Goal: Task Accomplishment & Management: Manage account settings

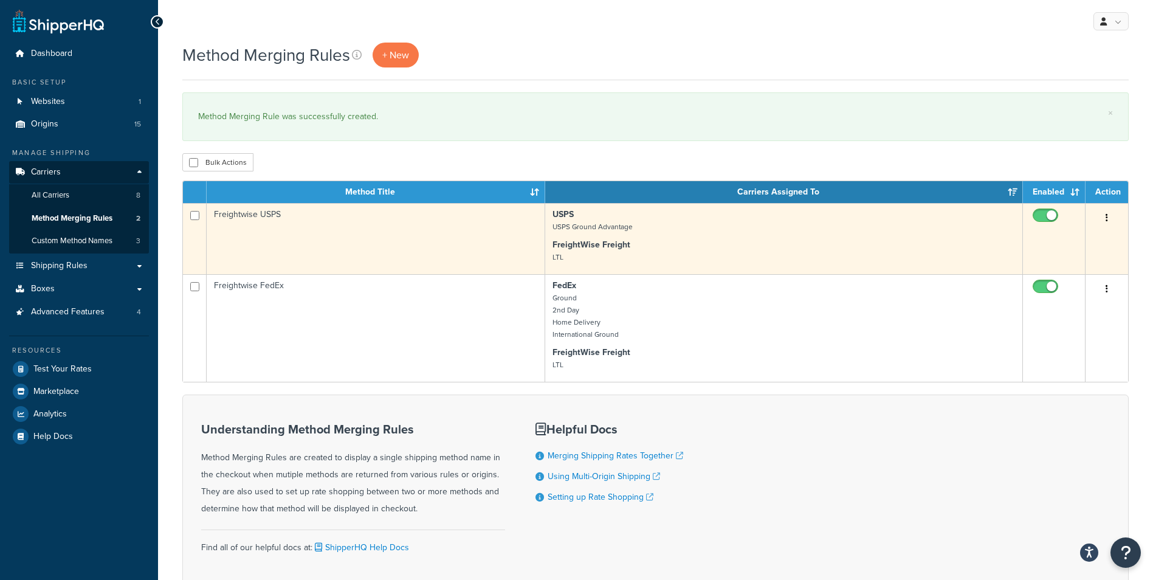
click at [616, 225] on small "USPS Ground Advantage" at bounding box center [592, 226] width 80 height 11
click at [448, 231] on td "Freightwise USPS" at bounding box center [376, 238] width 338 height 71
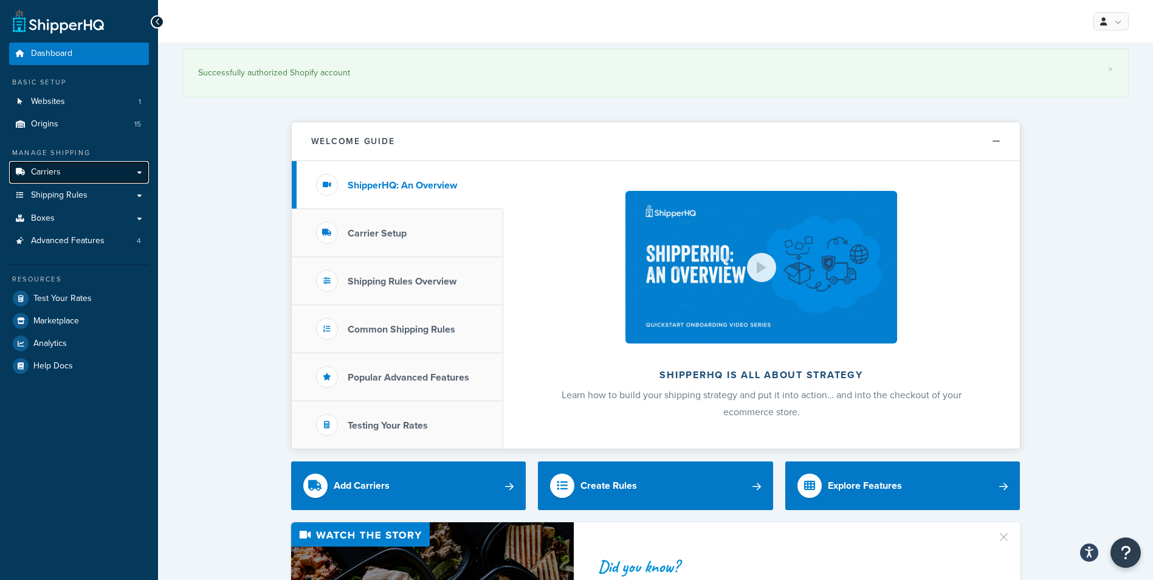
click at [77, 173] on link "Carriers" at bounding box center [79, 172] width 140 height 22
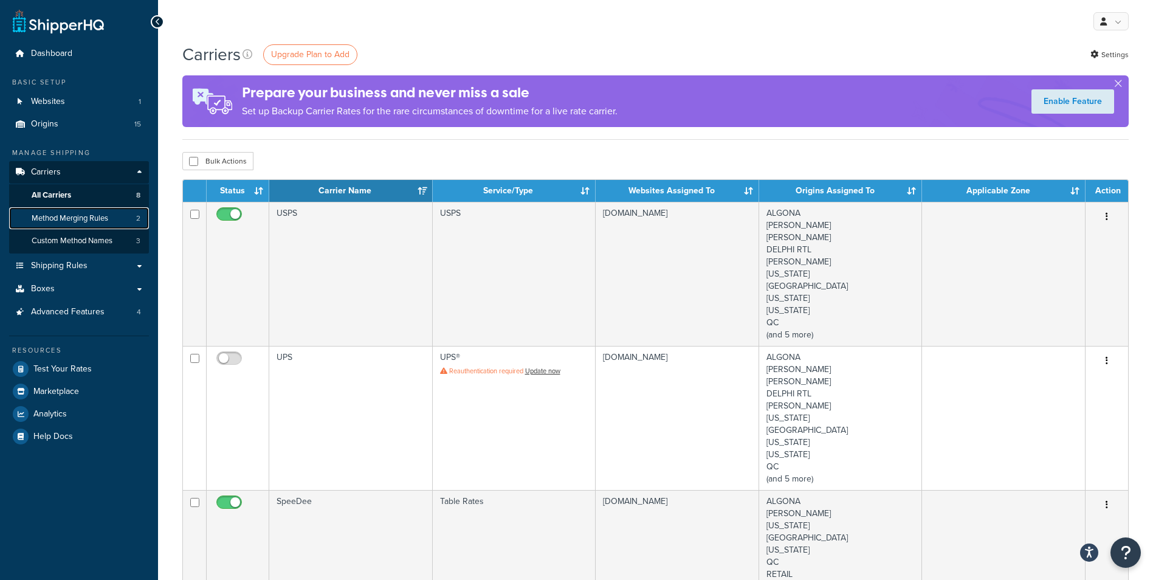
click at [88, 218] on span "Method Merging Rules" at bounding box center [70, 218] width 77 height 10
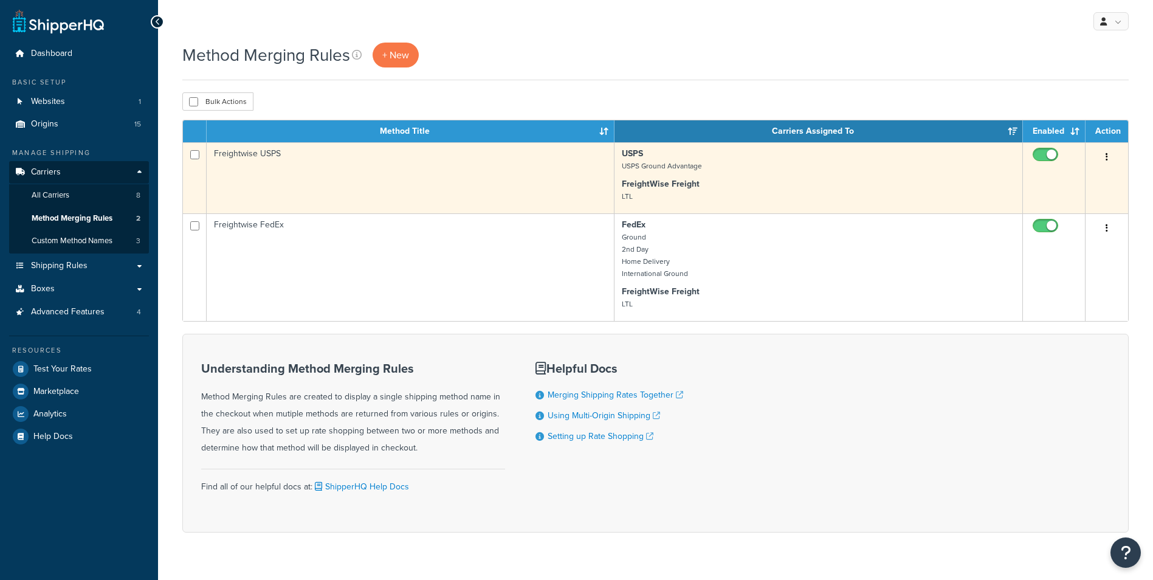
click at [384, 171] on td "Freightwise USPS" at bounding box center [411, 177] width 408 height 71
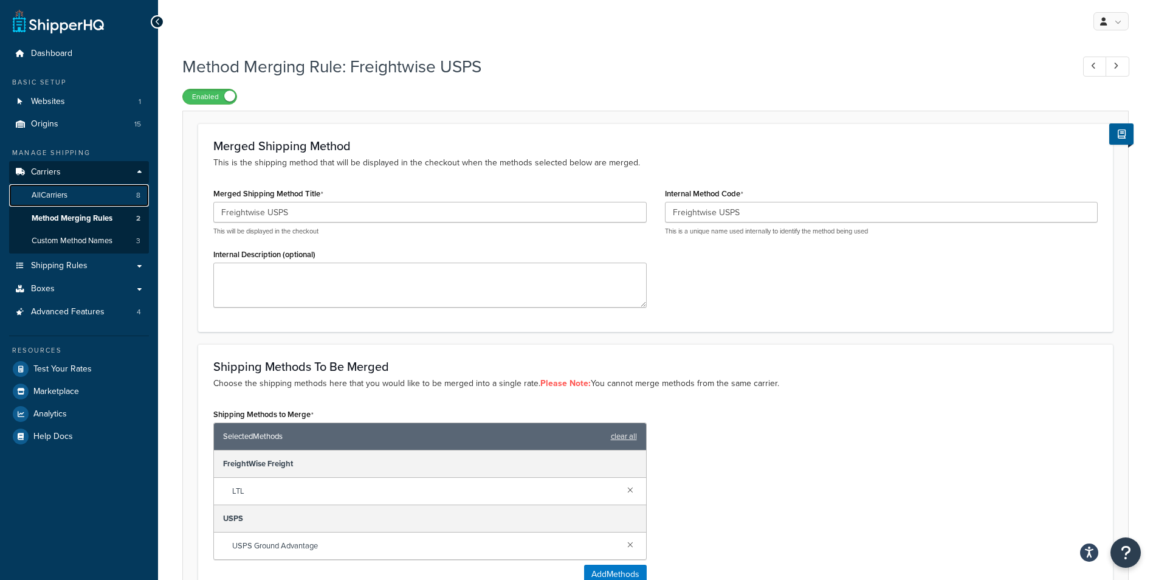
click at [78, 187] on link "All Carriers 8" at bounding box center [79, 195] width 140 height 22
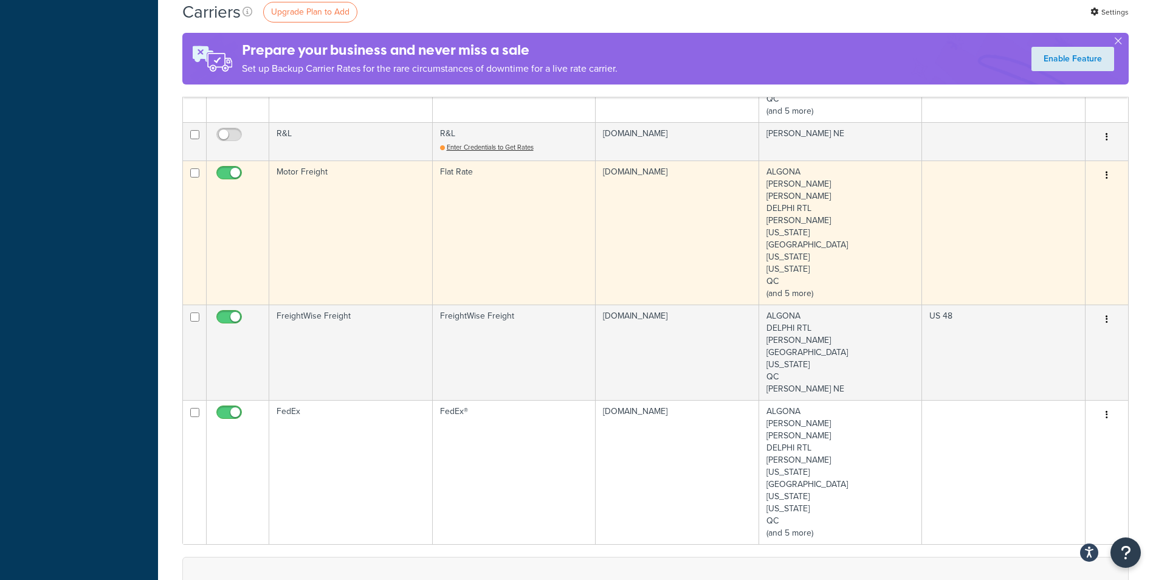
scroll to position [668, 0]
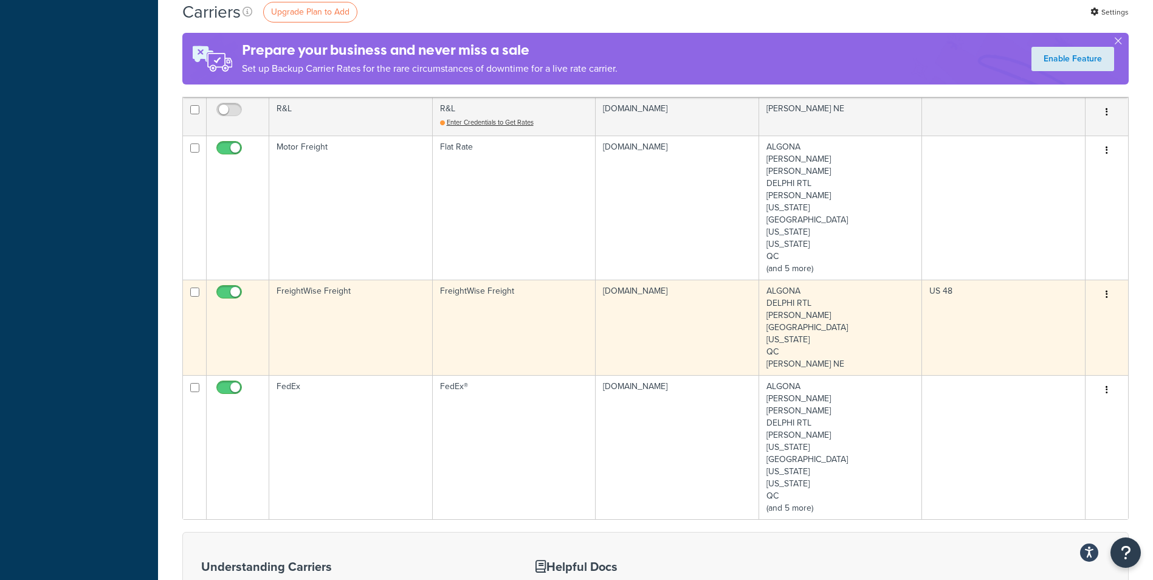
click at [364, 331] on td "FreightWise Freight" at bounding box center [350, 326] width 163 height 95
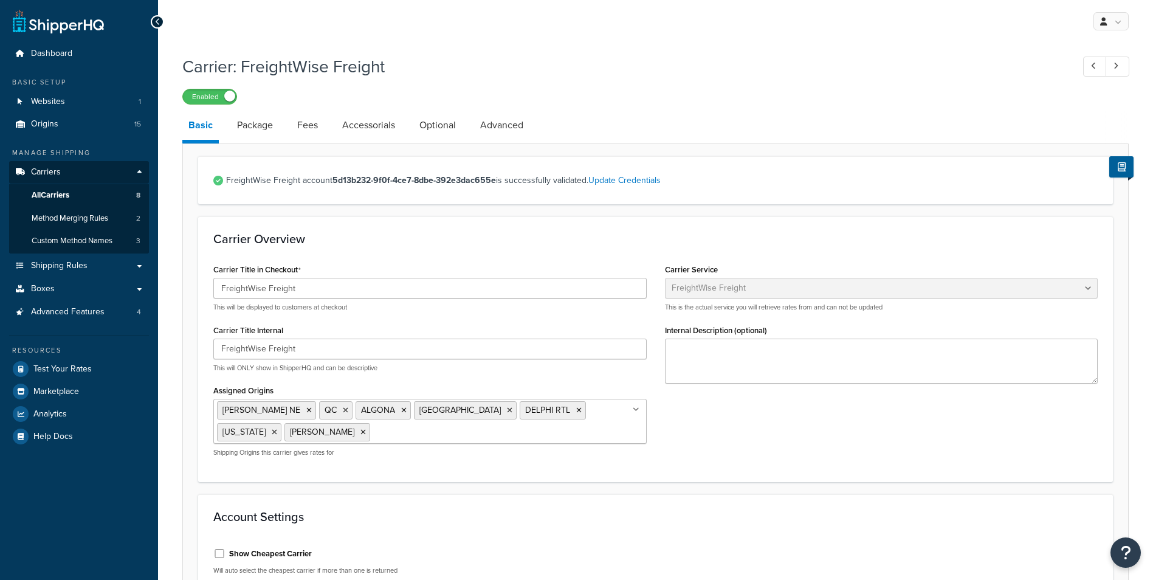
select select "freightWiseFreight"
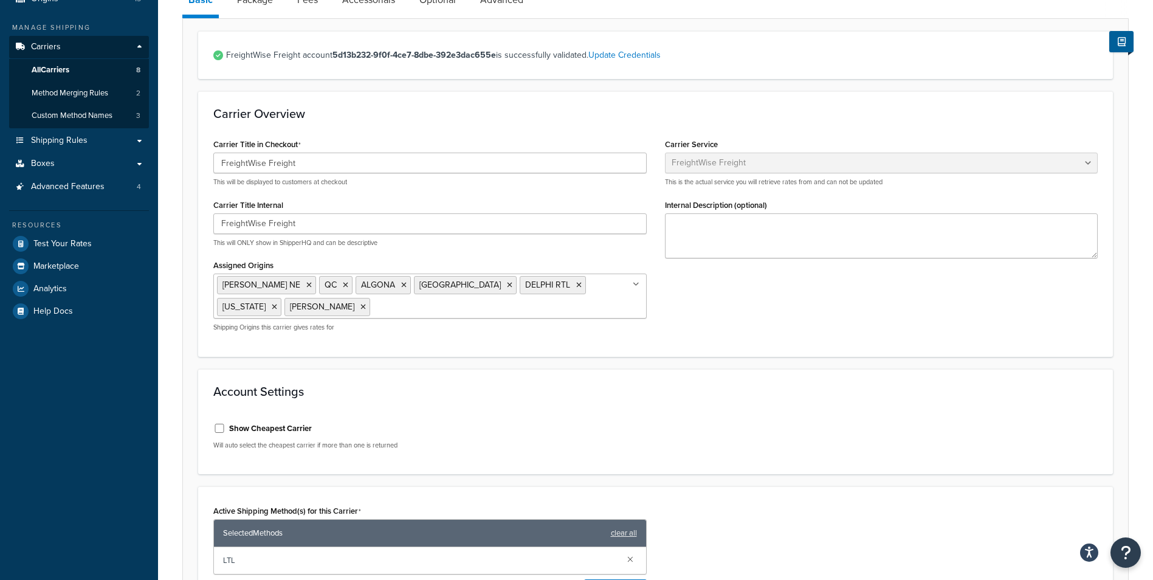
scroll to position [182, 0]
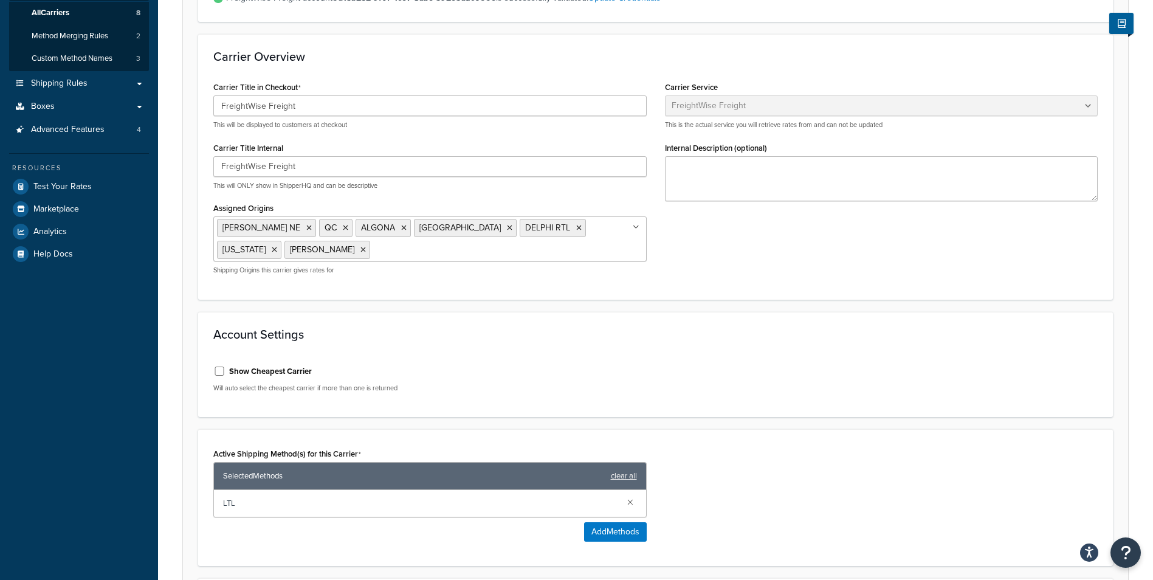
click at [221, 365] on div "Show Cheapest Carrier" at bounding box center [429, 370] width 433 height 18
click at [221, 375] on div "Show Cheapest Carrier" at bounding box center [429, 370] width 433 height 18
click at [221, 371] on input "Show Cheapest Carrier" at bounding box center [219, 370] width 12 height 9
checkbox input "true"
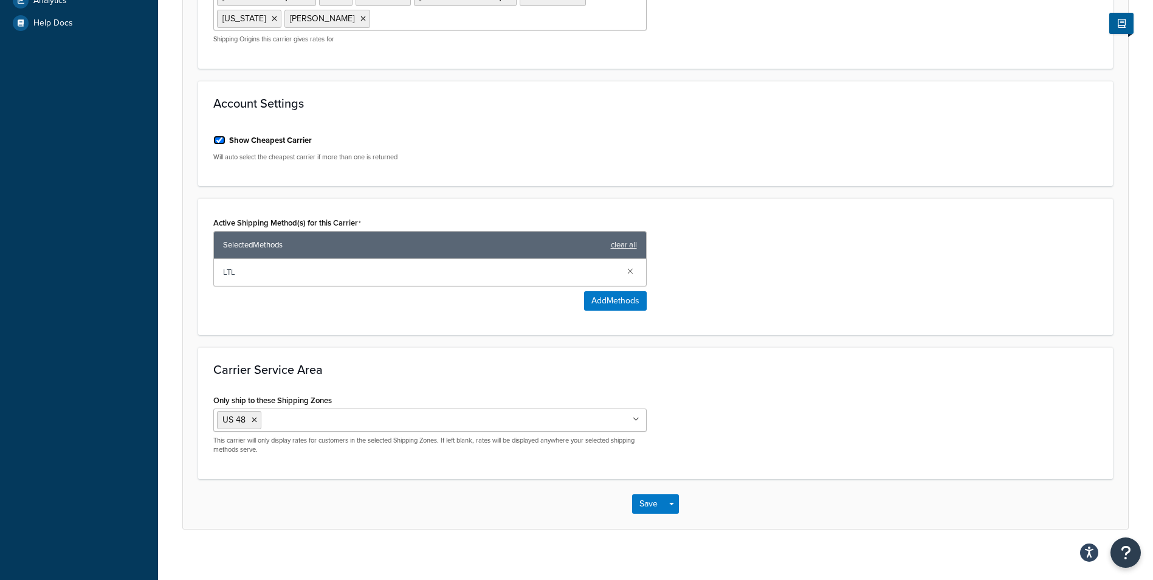
scroll to position [423, 0]
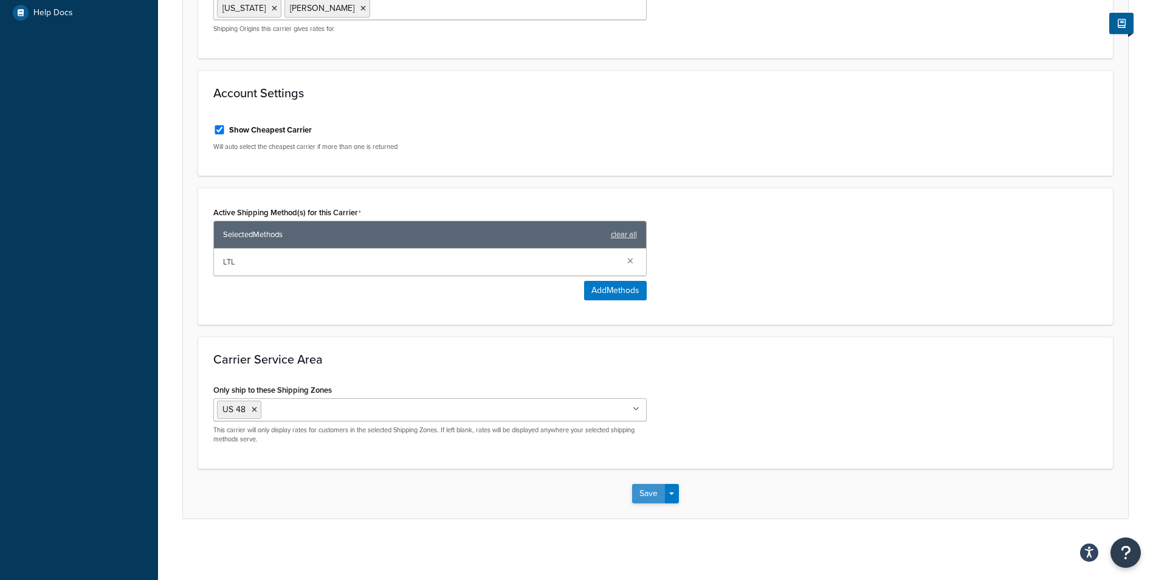
click at [653, 496] on button "Save" at bounding box center [648, 493] width 33 height 19
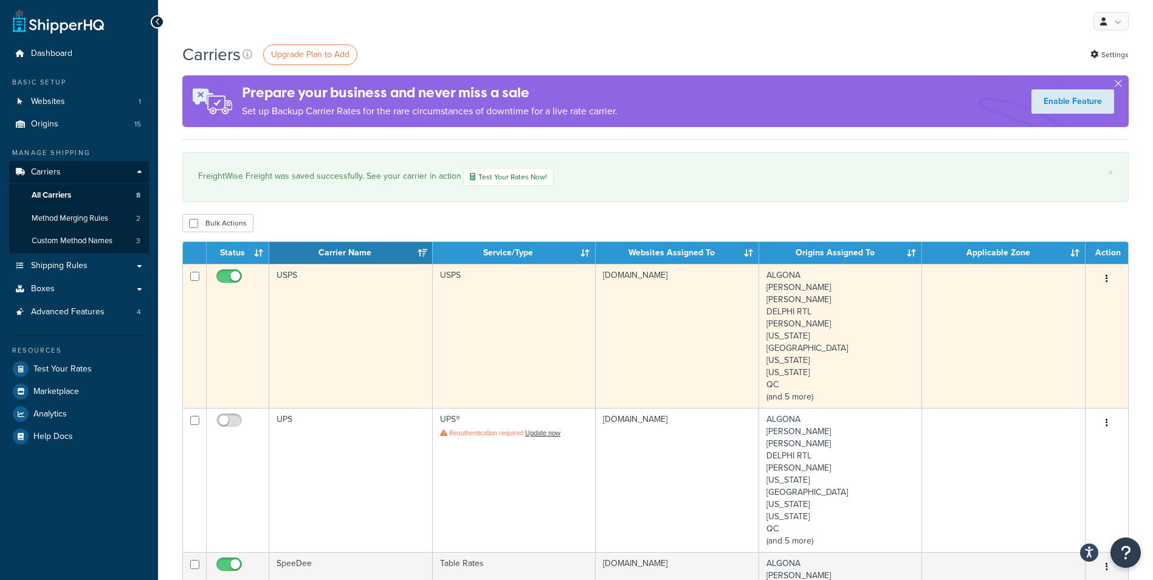
click at [264, 283] on td at bounding box center [238, 336] width 63 height 144
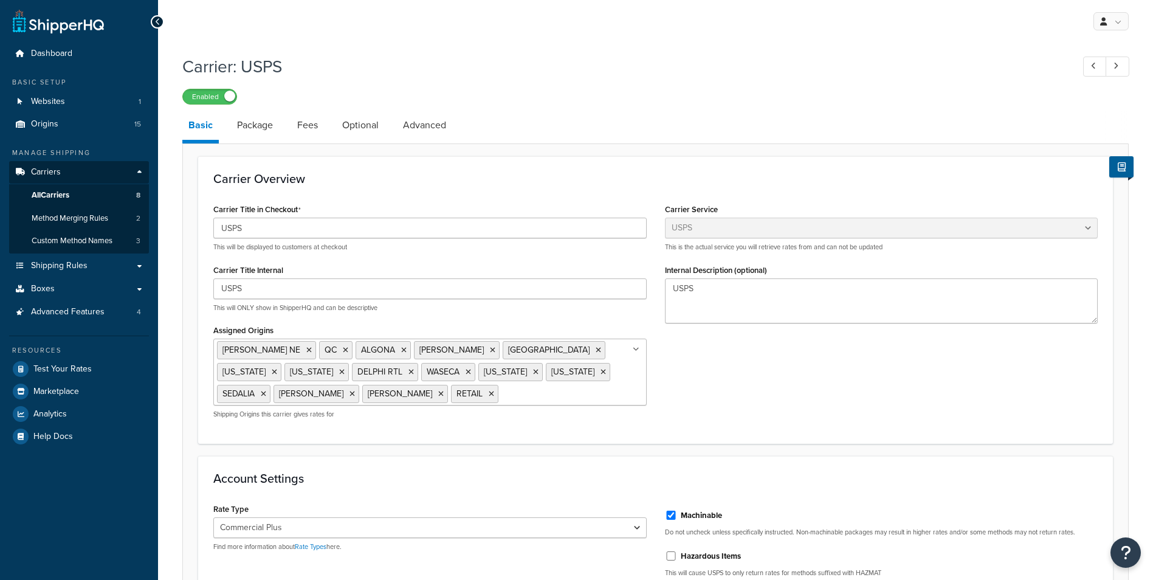
select select "usps"
select select "PLUS"
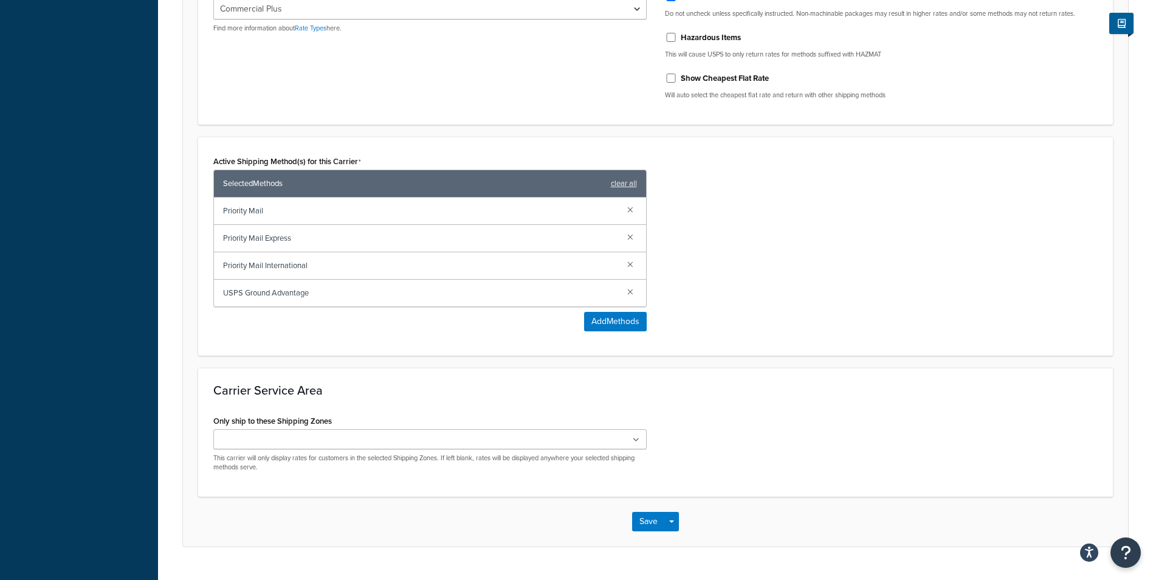
scroll to position [546, 0]
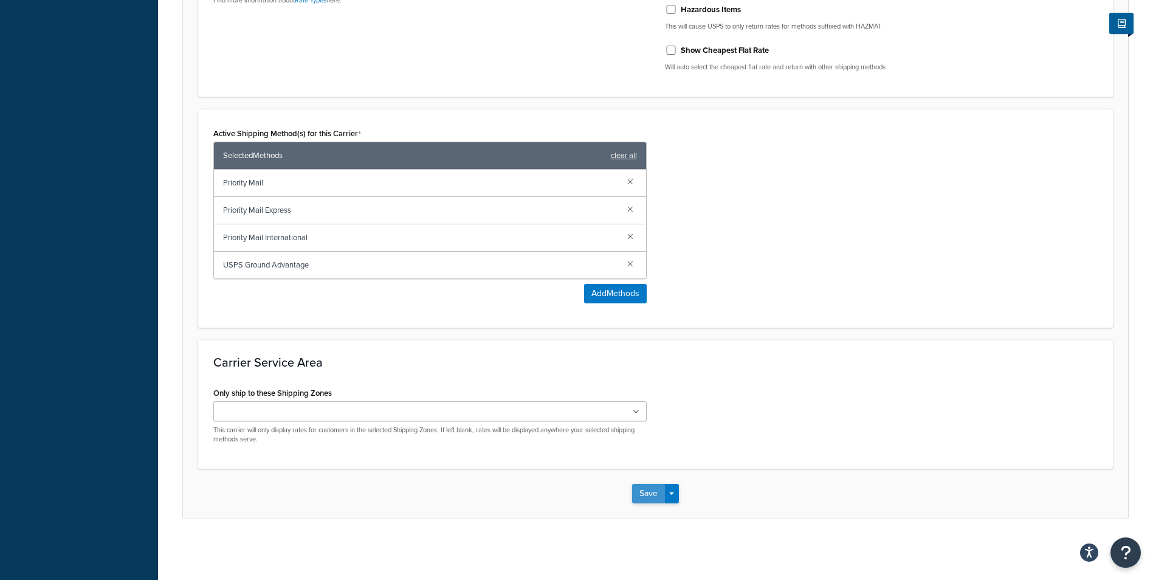
click at [643, 491] on button "Save" at bounding box center [648, 493] width 33 height 19
